Goal: Transaction & Acquisition: Purchase product/service

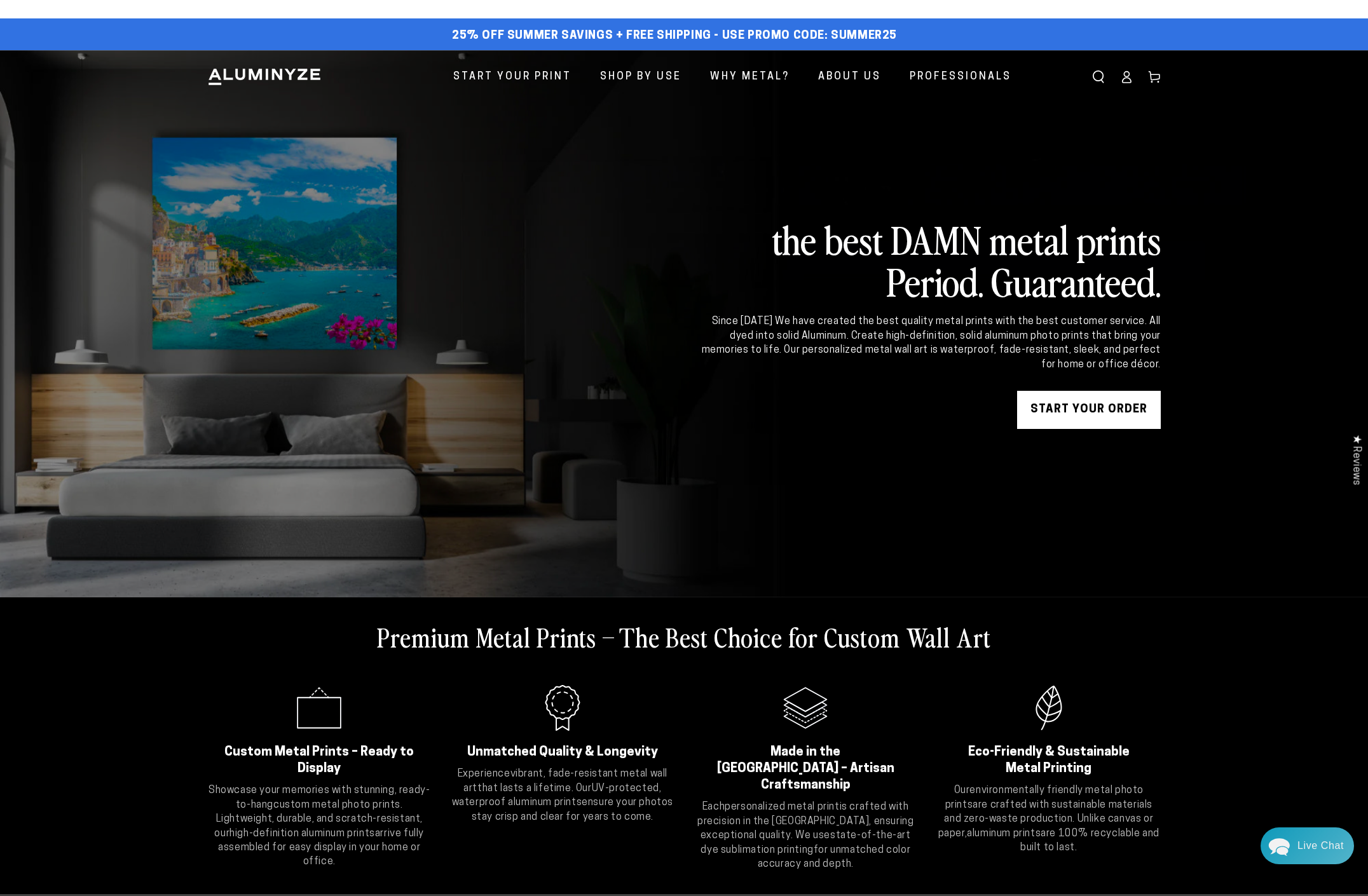
click at [1126, 79] on icon at bounding box center [1126, 77] width 13 height 13
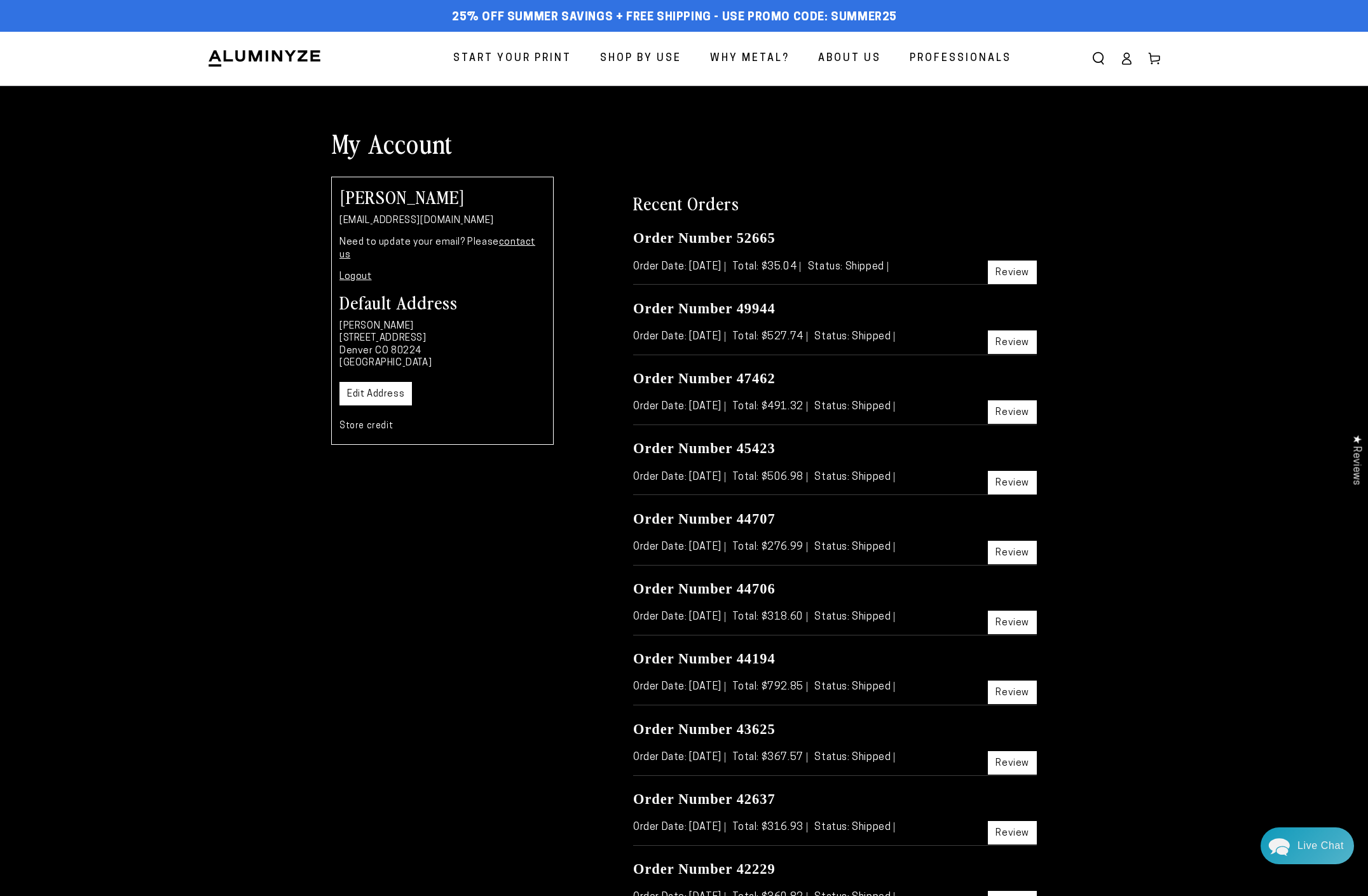
click at [1127, 58] on ellipse at bounding box center [1126, 56] width 5 height 5
click at [1128, 61] on icon at bounding box center [1126, 59] width 13 height 13
click at [1151, 59] on icon at bounding box center [1155, 59] width 13 height 13
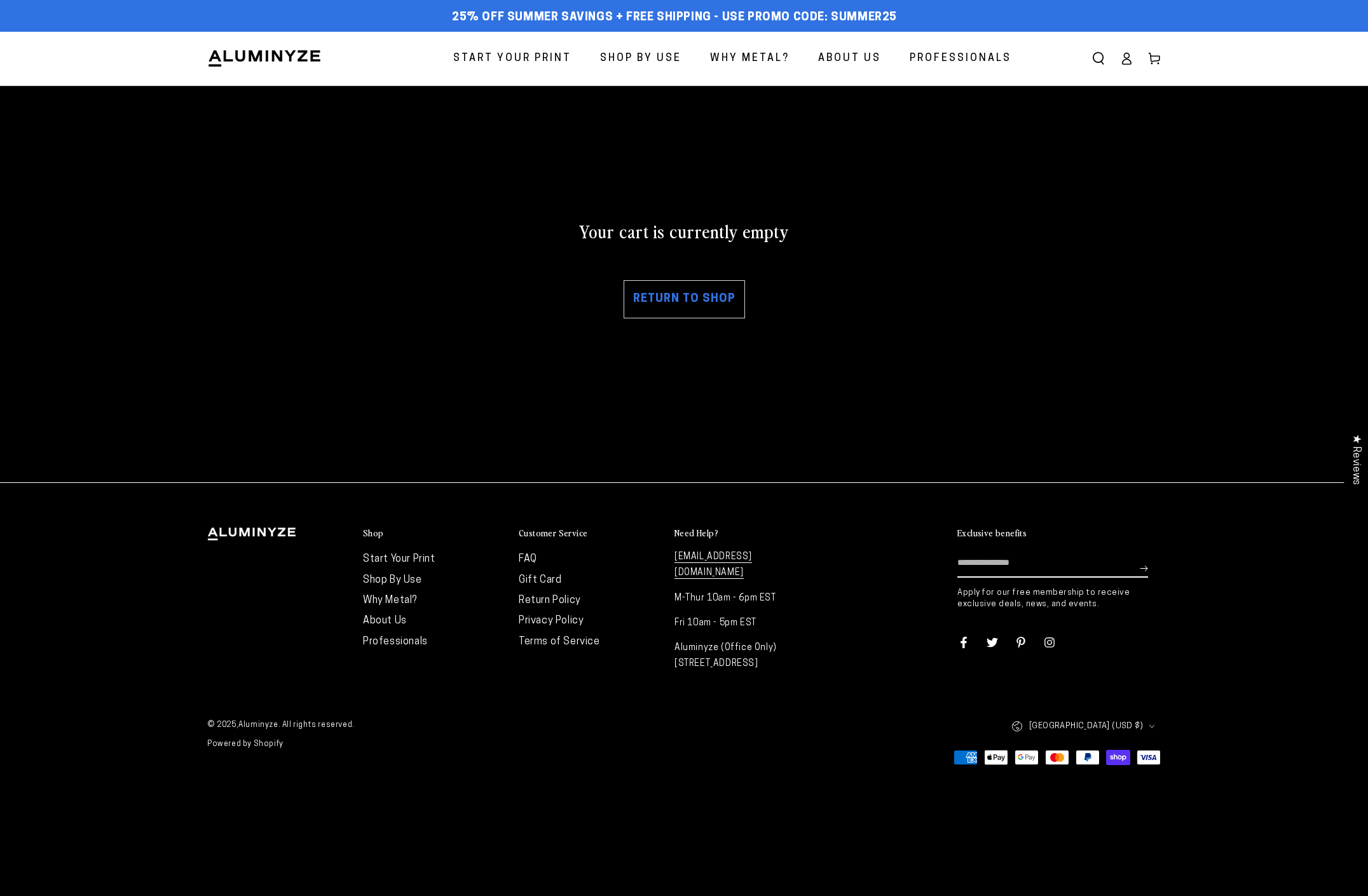
click at [1122, 58] on icon at bounding box center [1126, 59] width 13 height 13
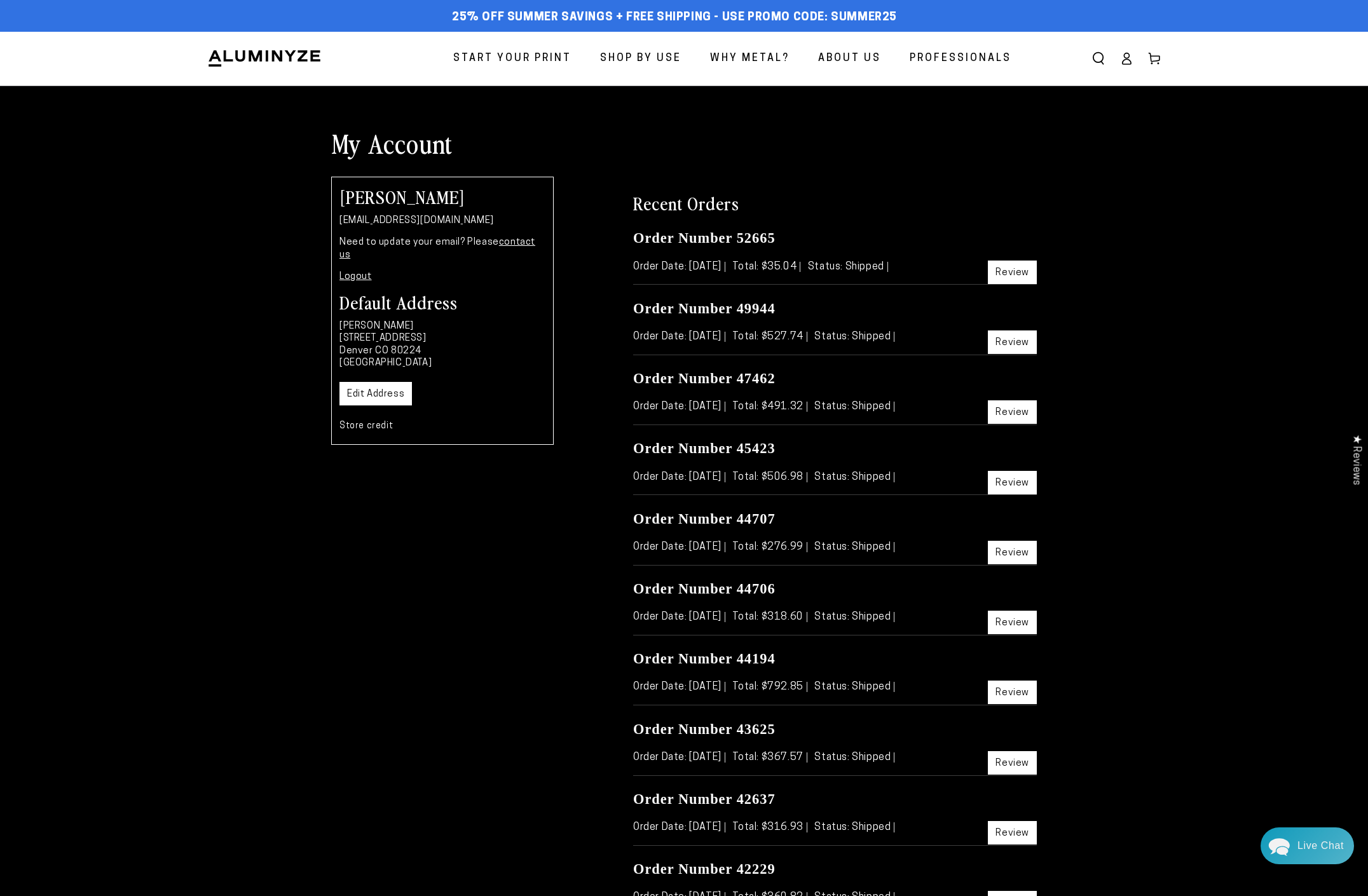
scroll to position [377, 0]
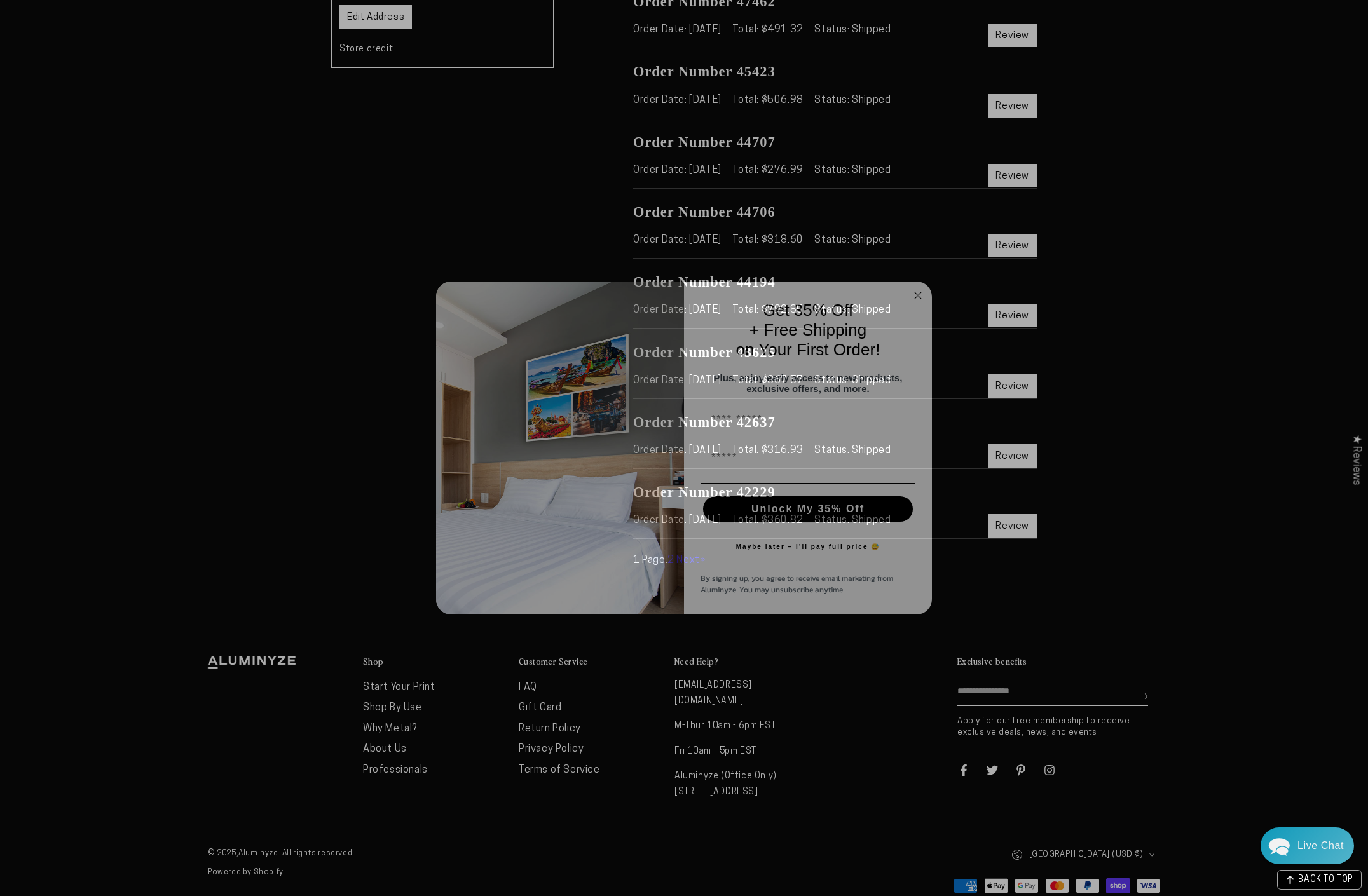
click at [918, 289] on circle "Close dialog" at bounding box center [918, 296] width 15 height 15
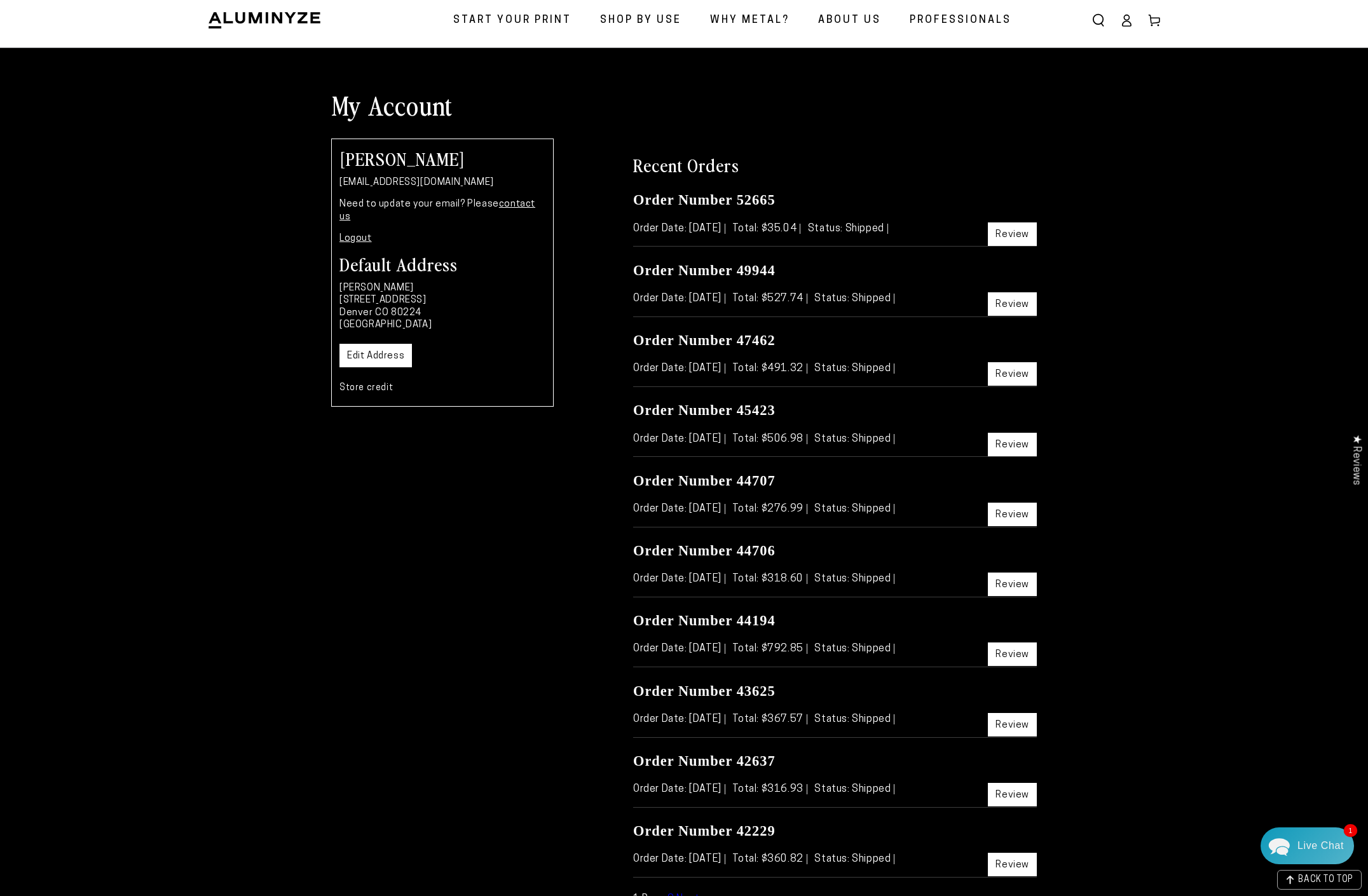
scroll to position [0, 0]
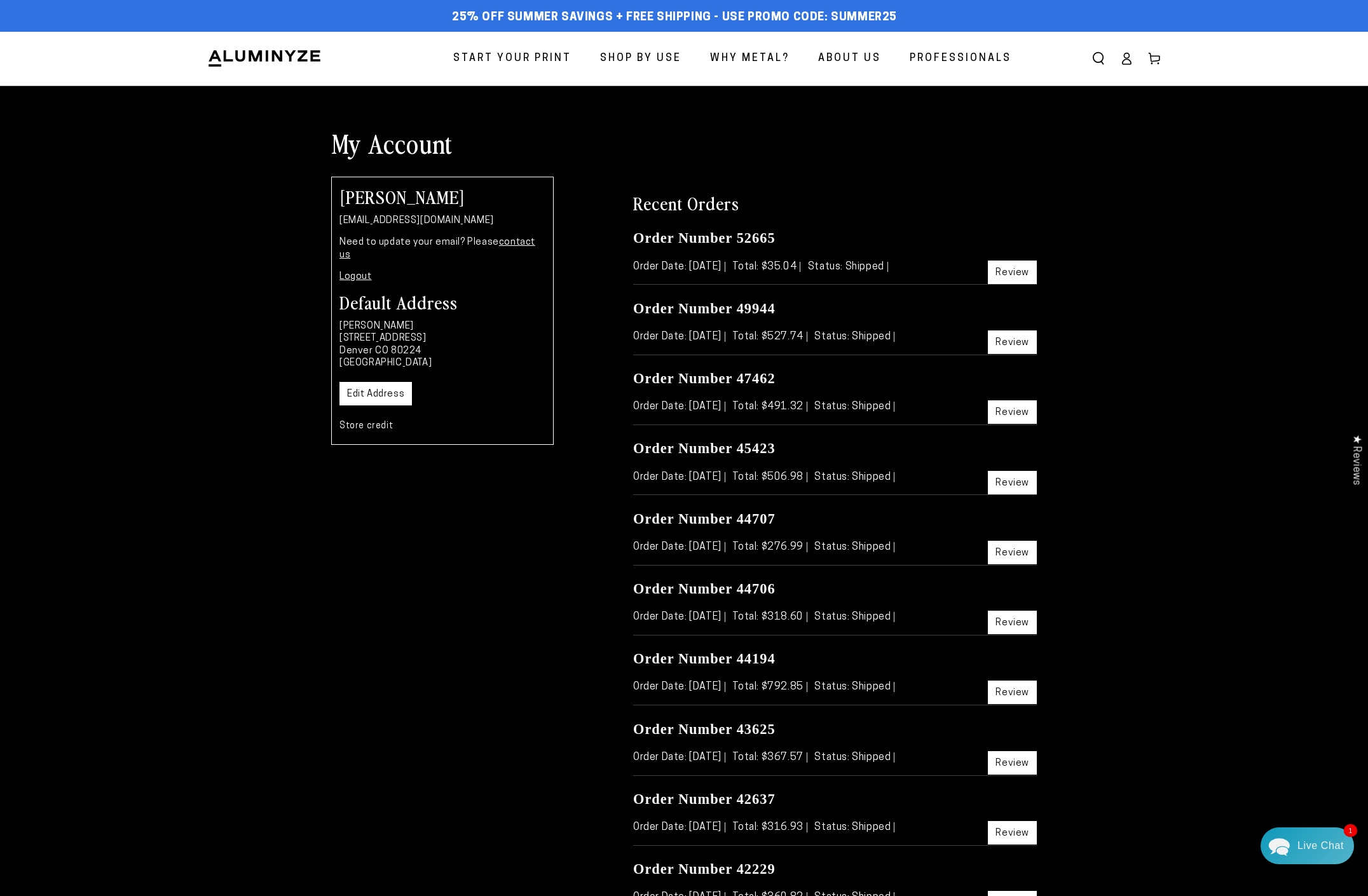
click at [1129, 61] on icon at bounding box center [1126, 63] width 8 height 5
click at [1100, 60] on icon "Search our site" at bounding box center [1099, 59] width 13 height 13
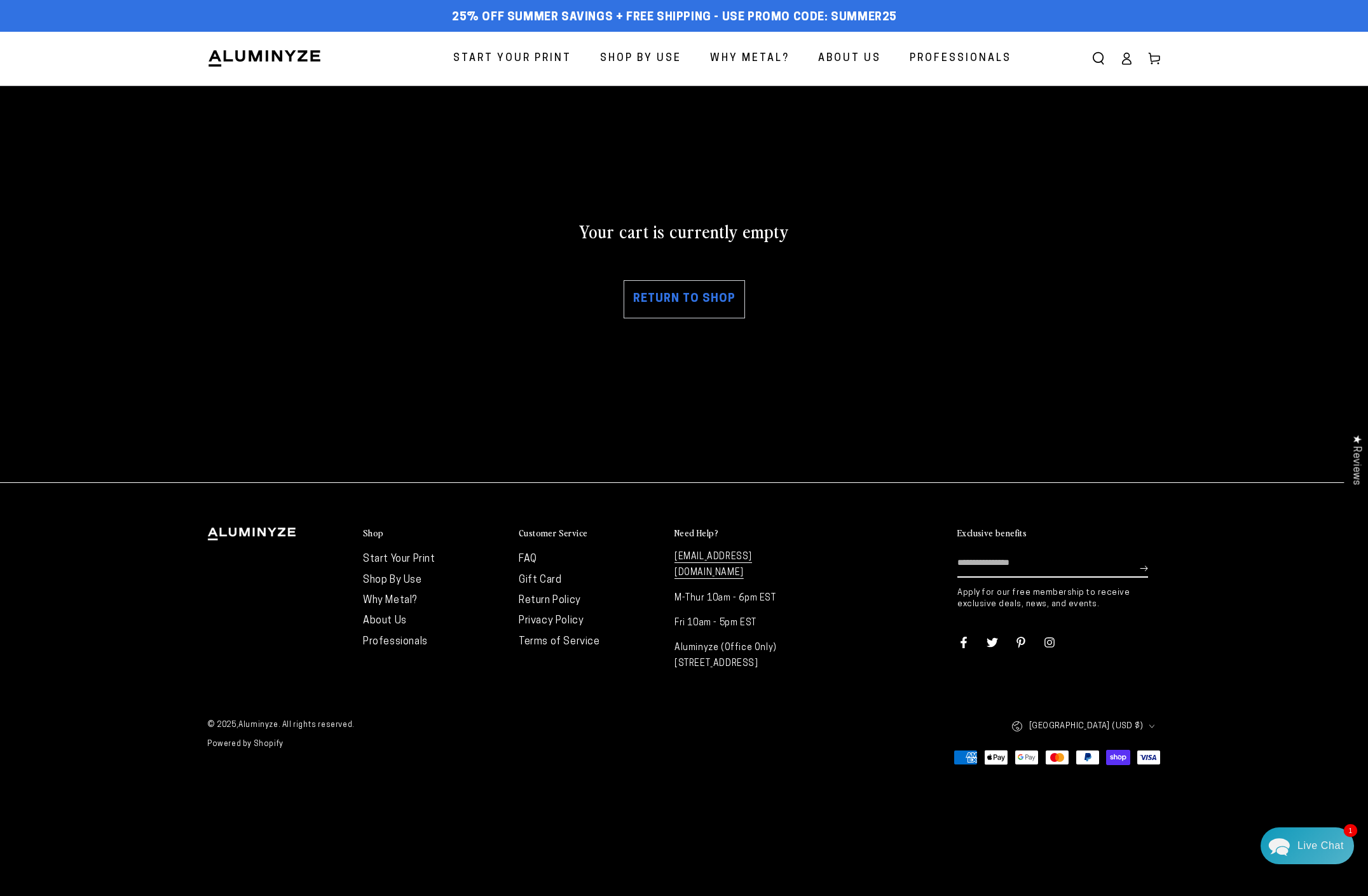
click at [543, 56] on span "Start Your Print" at bounding box center [512, 59] width 118 height 19
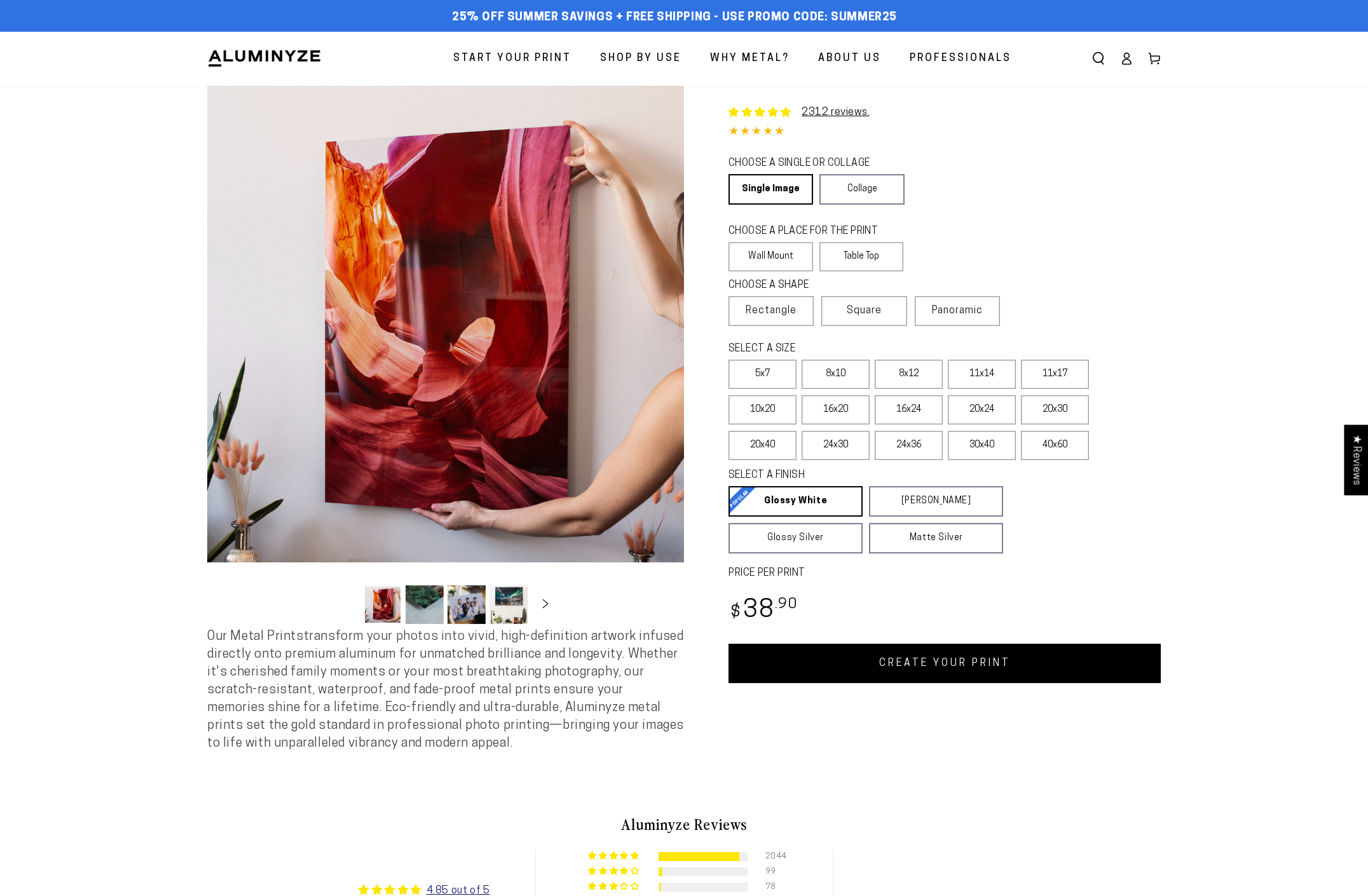
select select "**********"
click at [841, 654] on link "CREATE YOUR PRINT" at bounding box center [944, 663] width 432 height 39
